Goal: Transaction & Acquisition: Purchase product/service

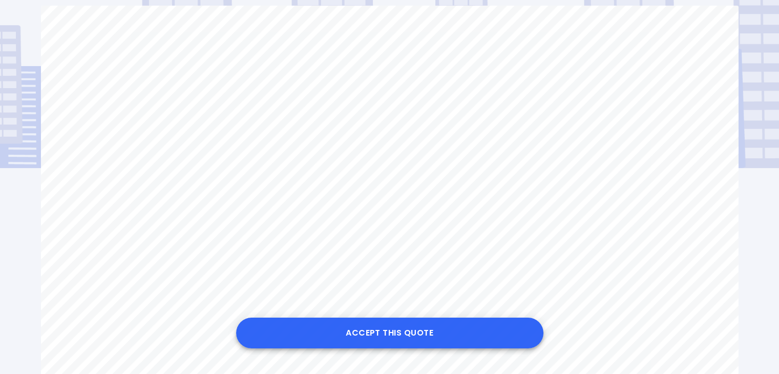
scroll to position [102, 0]
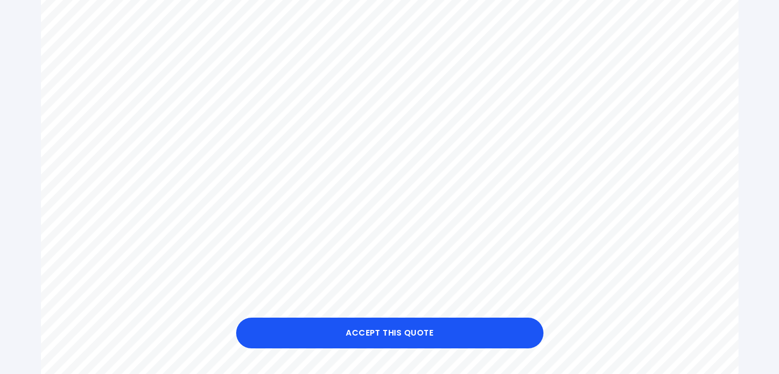
scroll to position [307, 0]
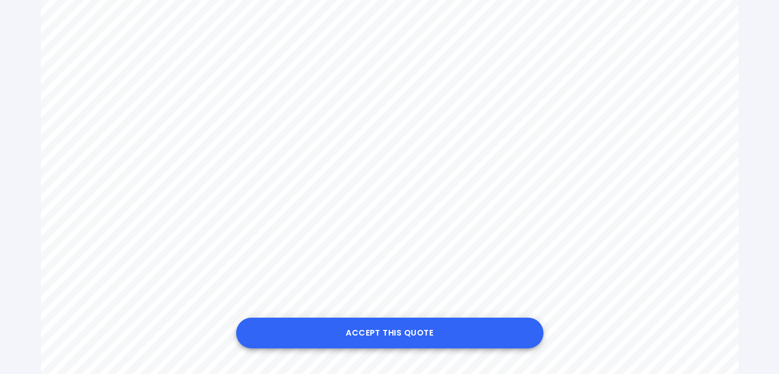
click at [437, 333] on button "Accept this Quote" at bounding box center [389, 333] width 307 height 31
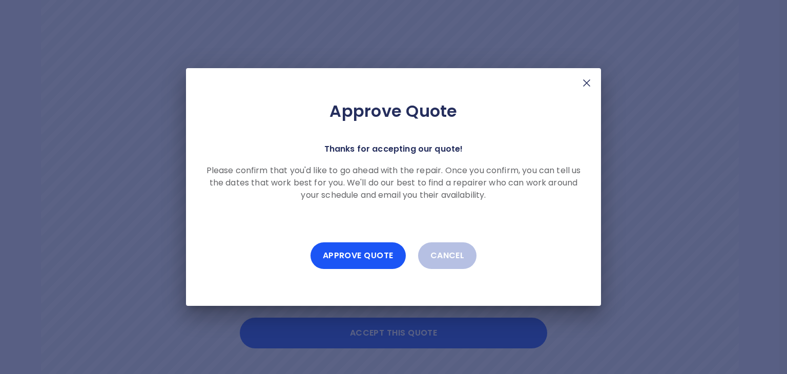
click at [590, 87] on img at bounding box center [587, 83] width 12 height 12
